Goal: Task Accomplishment & Management: Manage account settings

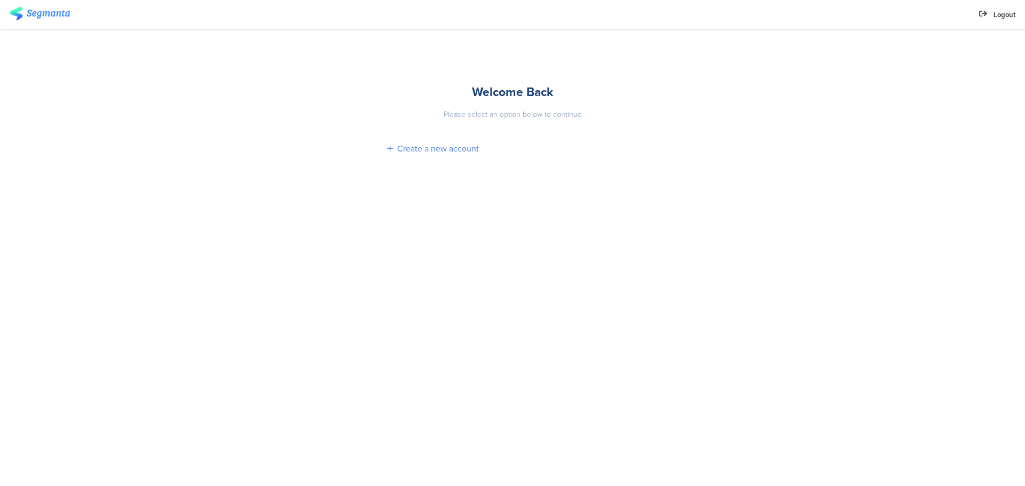
click at [433, 147] on div "Create a new account" at bounding box center [438, 148] width 82 height 12
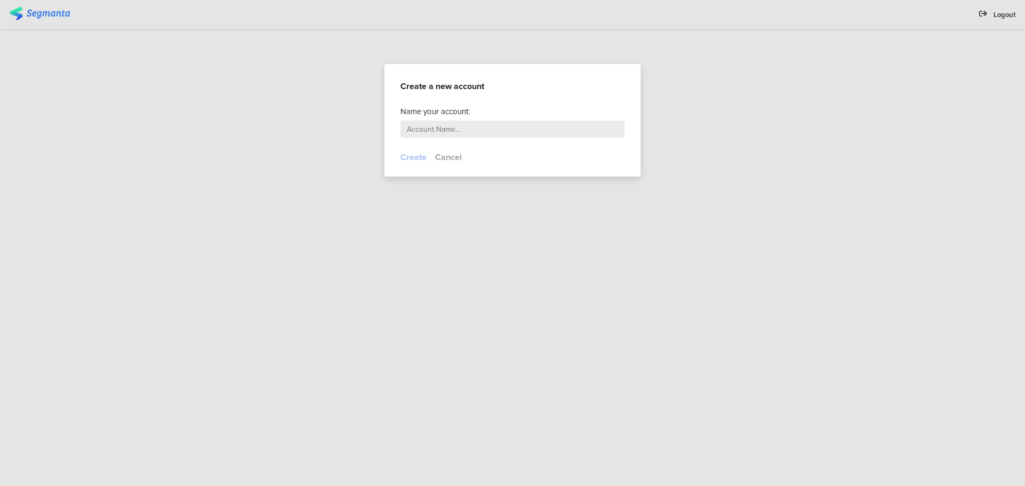
click at [473, 121] on input "text" at bounding box center [512, 129] width 224 height 17
type input "Evvy test"
click at [416, 157] on button "Create" at bounding box center [413, 157] width 26 height 12
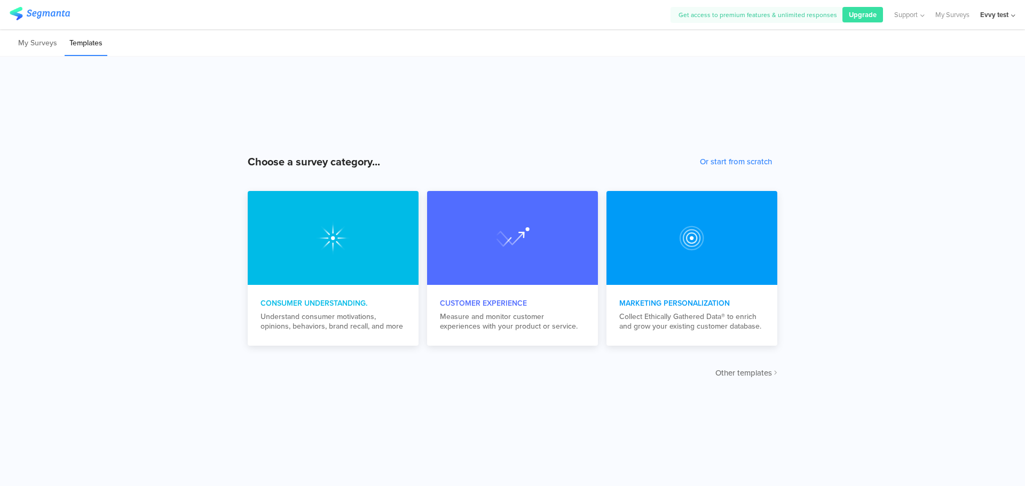
click at [742, 376] on span "Other templates" at bounding box center [743, 373] width 57 height 12
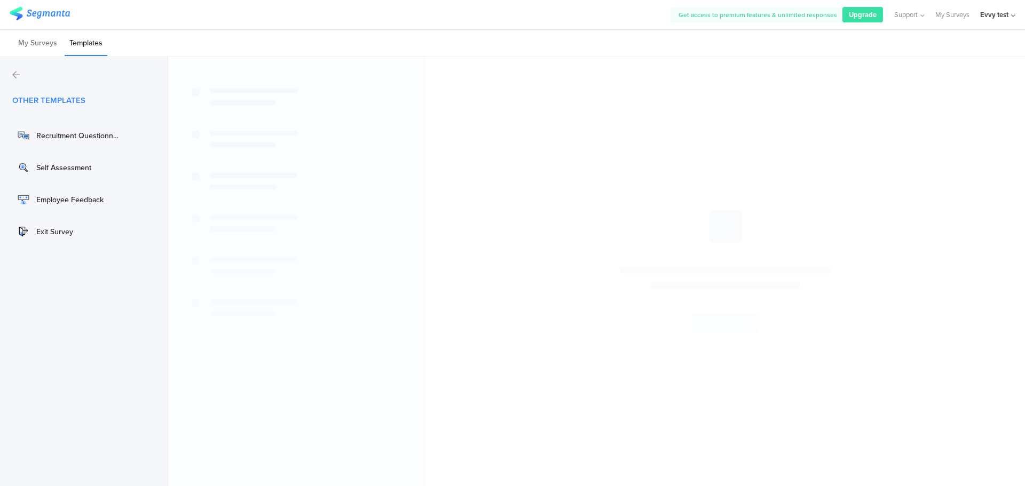
click at [14, 74] on icon at bounding box center [15, 74] width 7 height 9
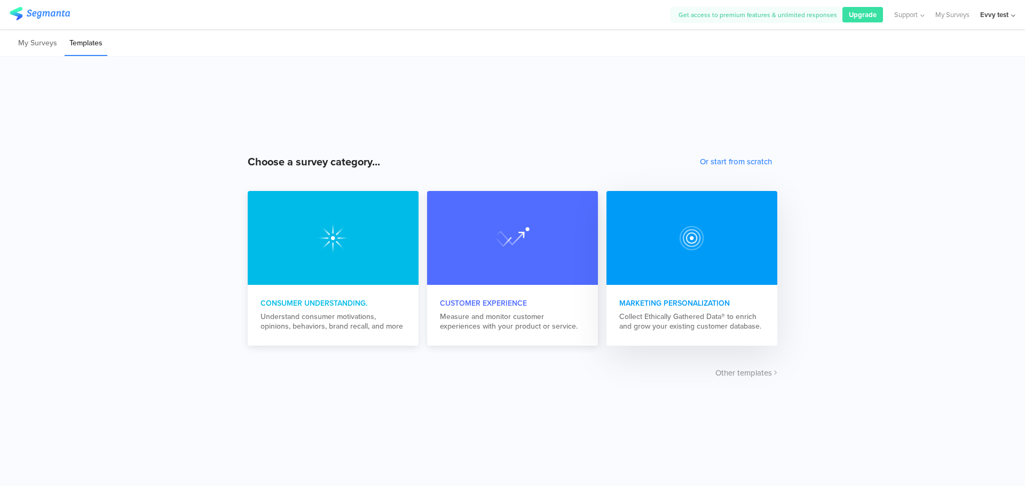
click at [702, 314] on div "Collect Ethically Gathered Data® to enrich and grow your existing customer data…" at bounding box center [691, 321] width 145 height 19
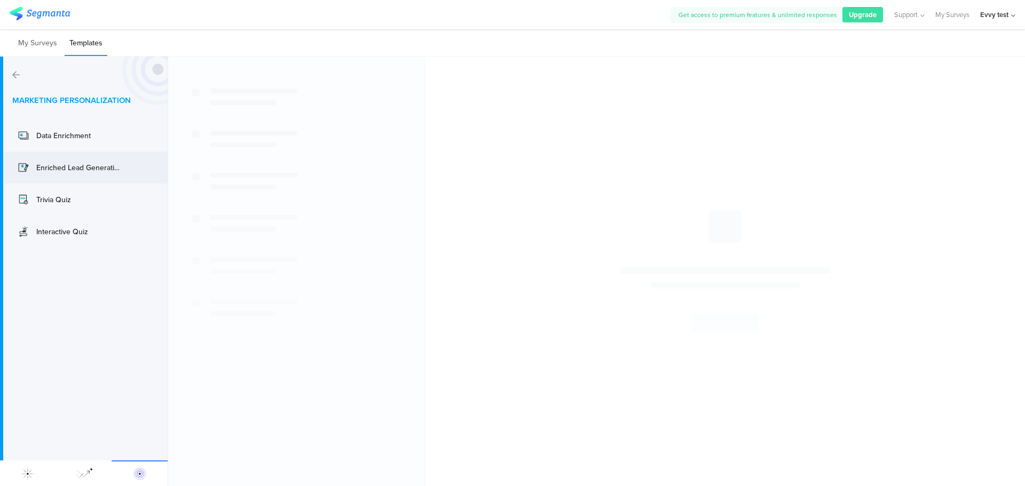
click at [77, 163] on div "Enriched Lead Generation" at bounding box center [78, 167] width 85 height 11
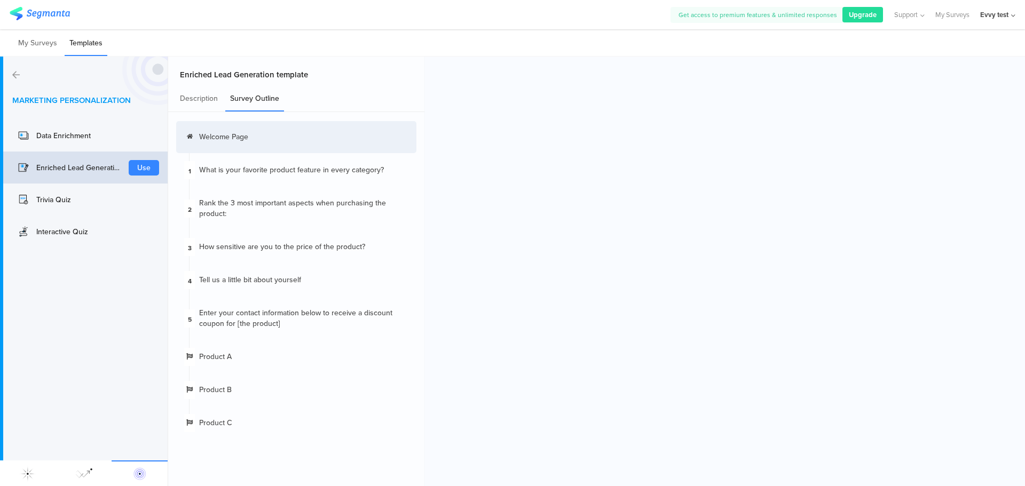
click at [866, 13] on span "Upgrade" at bounding box center [863, 15] width 28 height 10
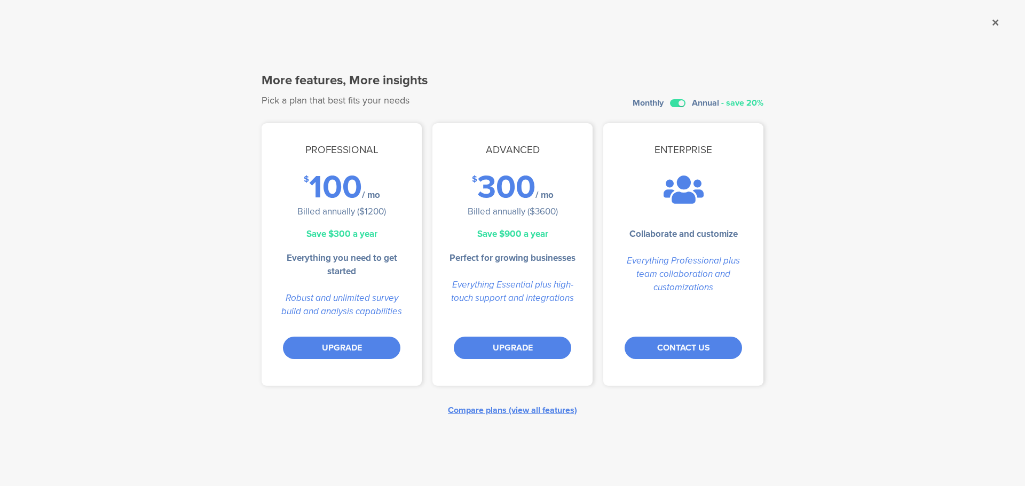
click at [517, 409] on div "Compare plans (view all features)" at bounding box center [512, 410] width 129 height 12
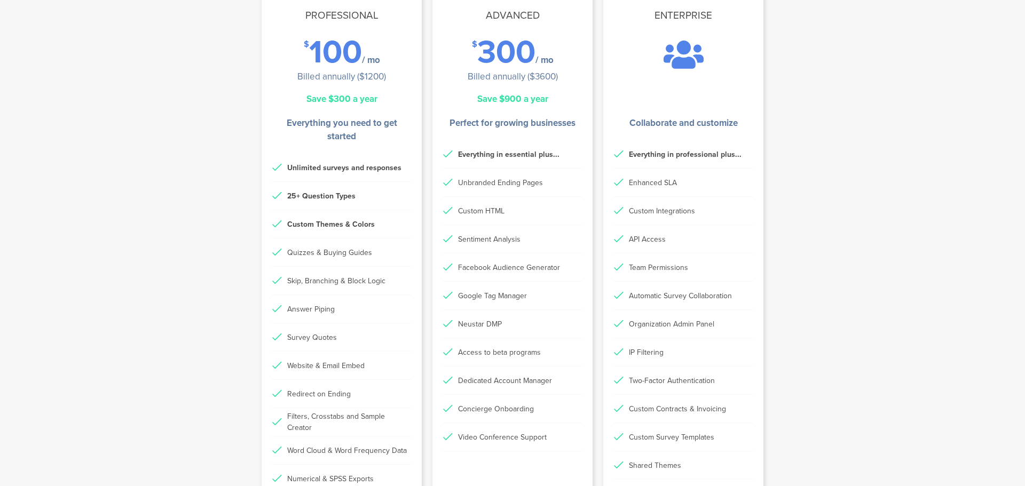
scroll to position [107, 0]
